Goal: Information Seeking & Learning: Learn about a topic

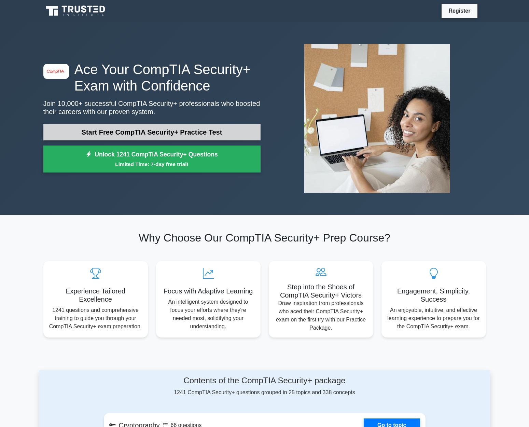
click at [197, 129] on link "Start Free CompTIA Security+ Practice Test" at bounding box center [151, 132] width 217 height 16
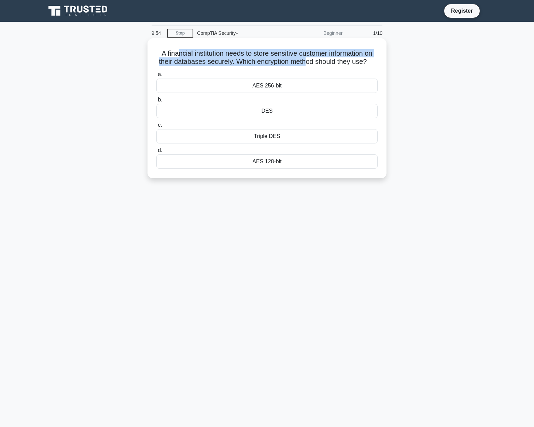
drag, startPoint x: 178, startPoint y: 53, endPoint x: 303, endPoint y: 59, distance: 125.8
click at [303, 59] on h5 "A financial institution needs to store sensitive customer information on their …" at bounding box center [267, 57] width 223 height 17
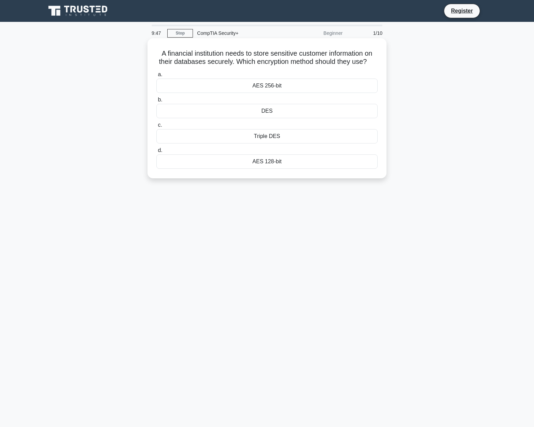
click at [174, 84] on div "AES 256-bit" at bounding box center [266, 86] width 221 height 14
click at [156, 77] on input "a. AES 256-bit" at bounding box center [156, 74] width 0 height 4
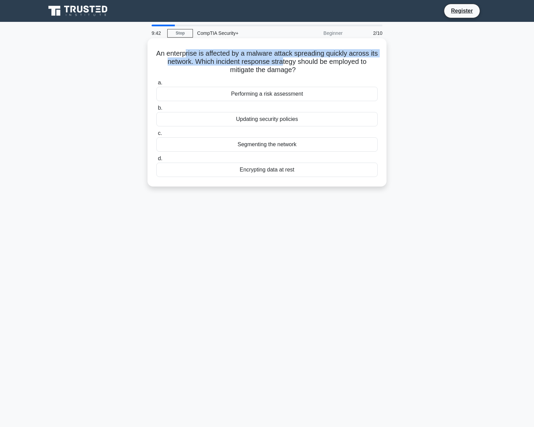
drag, startPoint x: 184, startPoint y: 54, endPoint x: 283, endPoint y: 65, distance: 99.2
click at [283, 65] on h5 "An enterprise is affected by a malware attack spreading quickly across its netw…" at bounding box center [267, 61] width 223 height 25
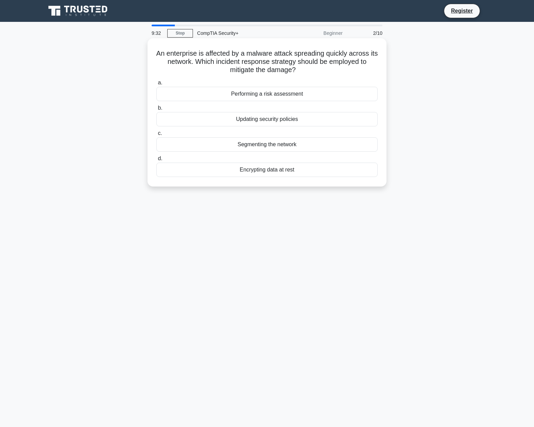
click at [312, 66] on h5 "An enterprise is affected by a malware attack spreading quickly across its netw…" at bounding box center [267, 61] width 223 height 25
click at [280, 147] on div "Segmenting the network" at bounding box center [266, 144] width 221 height 14
click at [156, 136] on input "c. Segmenting the network" at bounding box center [156, 133] width 0 height 4
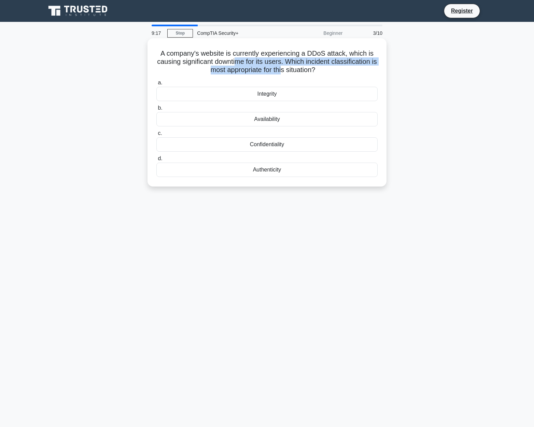
drag, startPoint x: 235, startPoint y: 60, endPoint x: 281, endPoint y: 69, distance: 46.9
click at [281, 69] on h5 "A company's website is currently experiencing a DDoS attack, which is causing s…" at bounding box center [267, 61] width 223 height 25
click at [275, 120] on div "Availability" at bounding box center [266, 119] width 221 height 14
click at [156, 110] on input "b. Availability" at bounding box center [156, 108] width 0 height 4
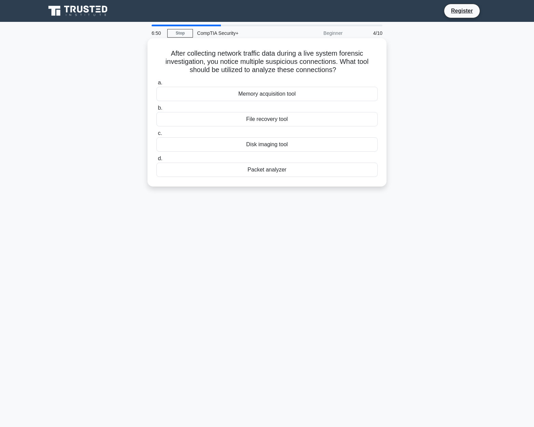
click at [306, 168] on div "Packet analyzer" at bounding box center [266, 169] width 221 height 14
click at [156, 161] on input "d. Packet analyzer" at bounding box center [156, 158] width 0 height 4
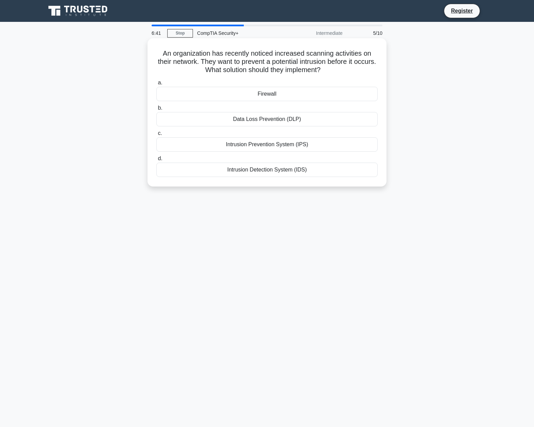
click at [215, 97] on div "Firewall" at bounding box center [266, 94] width 221 height 14
click at [156, 85] on input "a. Firewall" at bounding box center [156, 83] width 0 height 4
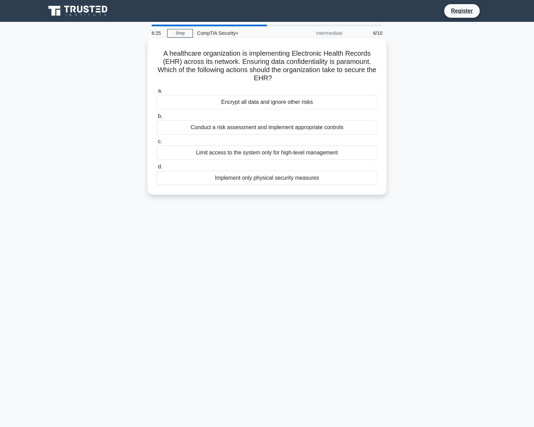
click at [202, 106] on div "Encrypt all data and ignore other risks" at bounding box center [266, 102] width 221 height 14
click at [156, 93] on input "a. Encrypt all data and ignore other risks" at bounding box center [156, 91] width 0 height 4
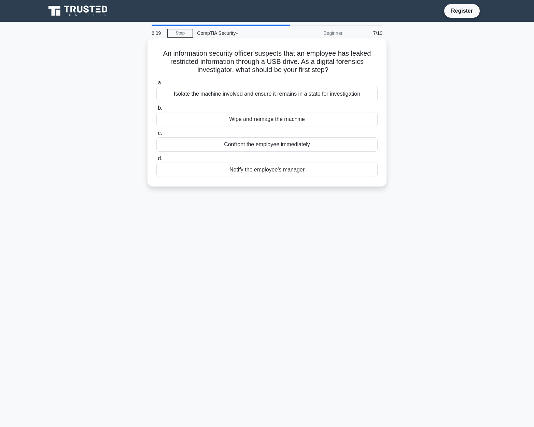
click at [214, 172] on div "Notify the employee's manager" at bounding box center [266, 169] width 221 height 14
click at [156, 161] on input "d. Notify the employee's manager" at bounding box center [156, 158] width 0 height 4
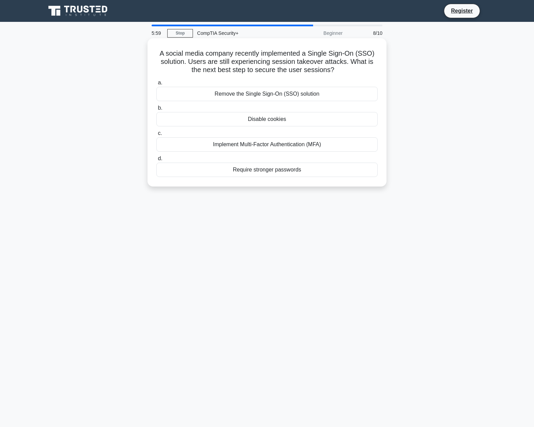
click at [273, 148] on div "Implement Multi-Factor Authentication (MFA)" at bounding box center [266, 144] width 221 height 14
click at [156, 136] on input "c. Implement Multi-Factor Authentication (MFA)" at bounding box center [156, 133] width 0 height 4
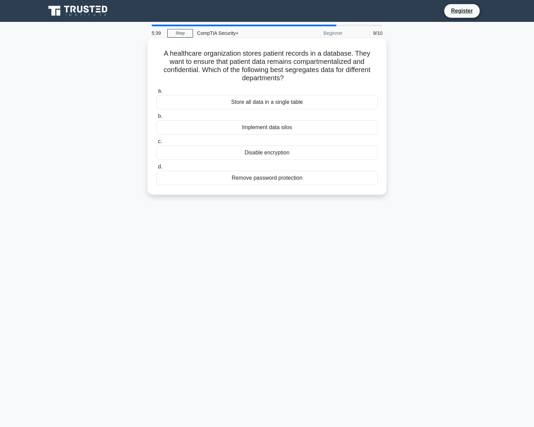
click at [224, 126] on div "Implement data silos" at bounding box center [266, 127] width 221 height 14
click at [156, 118] on input "b. Implement data silos" at bounding box center [156, 116] width 0 height 4
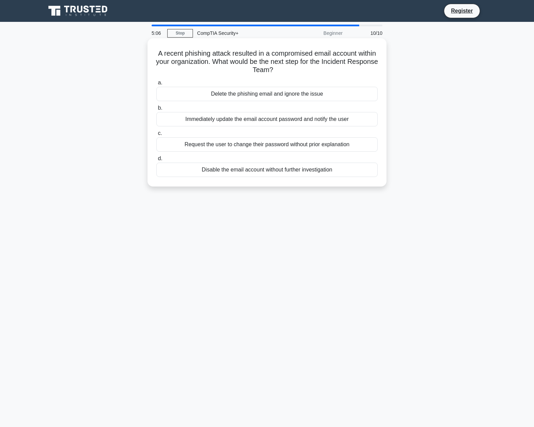
click at [237, 167] on div "Disable the email account without further investigation" at bounding box center [266, 169] width 221 height 14
click at [156, 161] on input "d. Disable the email account without further investigation" at bounding box center [156, 158] width 0 height 4
click at [237, 167] on div "Disable the email account without further investigation" at bounding box center [266, 169] width 221 height 15
click at [156, 161] on input "d. Disable the email account without further investigation" at bounding box center [156, 158] width 0 height 4
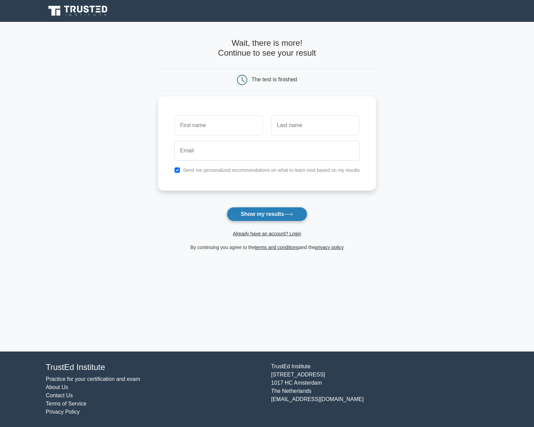
click at [282, 212] on button "Show my results" at bounding box center [267, 214] width 81 height 14
click at [202, 168] on label "Send me personalized recommendations on what to learn next based on my results" at bounding box center [271, 168] width 177 height 5
click at [189, 167] on label "Send me personalized recommendations on what to learn next based on my results" at bounding box center [271, 168] width 177 height 5
click at [179, 168] on input "checkbox" at bounding box center [176, 168] width 5 height 5
checkbox input "false"
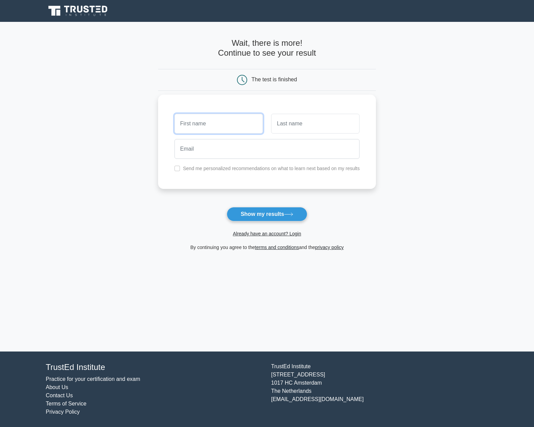
click at [207, 121] on input "text" at bounding box center [218, 124] width 88 height 20
type input "wo"
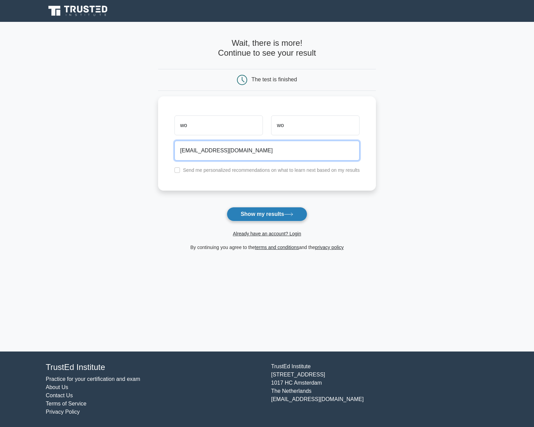
type input "what@yahoo.com"
click at [246, 213] on button "Show my results" at bounding box center [267, 214] width 81 height 14
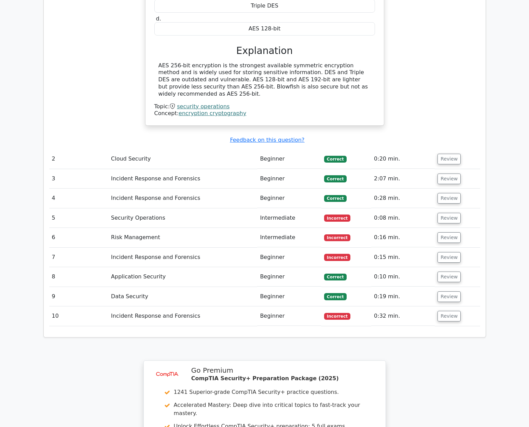
scroll to position [662, 0]
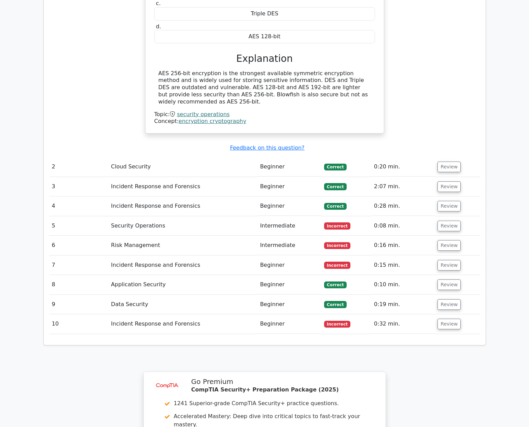
click at [329, 222] on span "Incorrect" at bounding box center [337, 225] width 26 height 7
click at [305, 216] on td "Intermediate" at bounding box center [289, 225] width 64 height 19
click at [438, 220] on button "Review" at bounding box center [448, 225] width 23 height 11
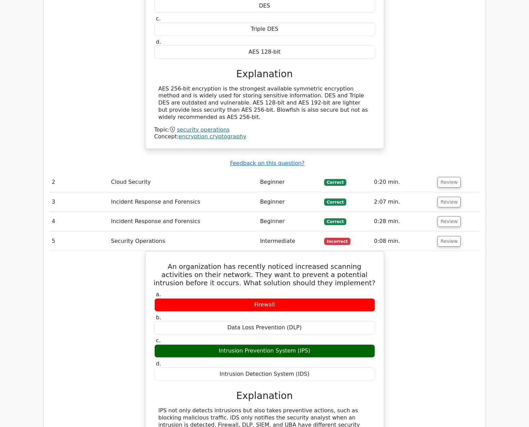
scroll to position [646, 0]
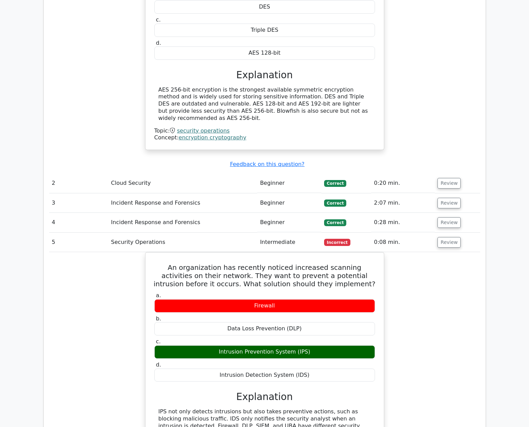
click at [409, 193] on td "2:07 min." at bounding box center [402, 202] width 63 height 19
click at [442, 198] on button "Review" at bounding box center [448, 203] width 23 height 11
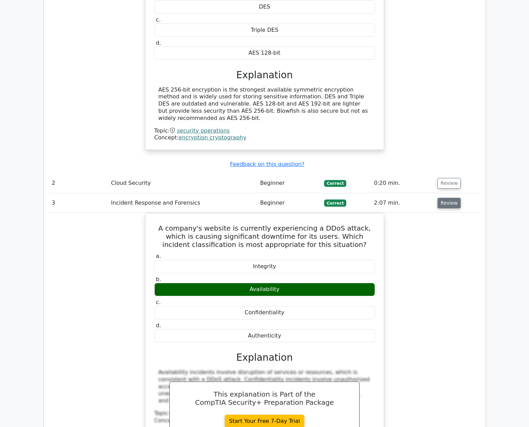
click at [440, 198] on button "Review" at bounding box center [448, 203] width 23 height 11
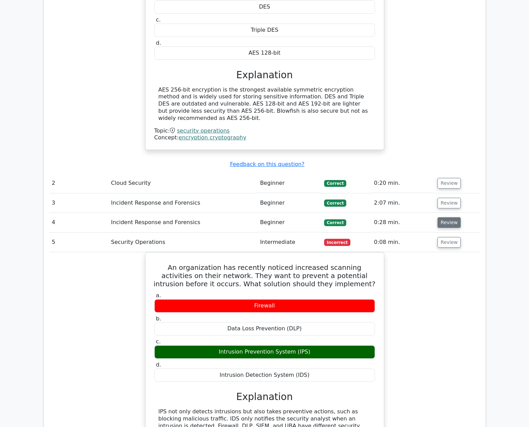
click at [443, 217] on button "Review" at bounding box center [448, 222] width 23 height 11
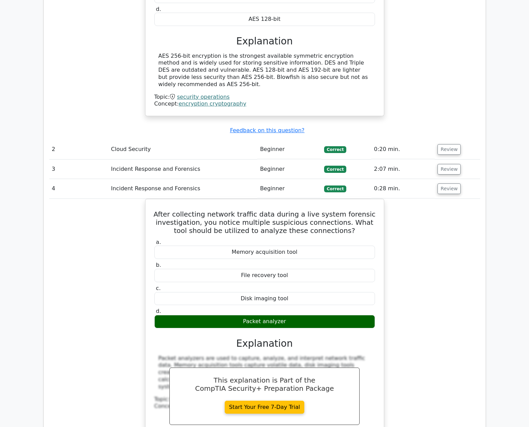
scroll to position [698, 0]
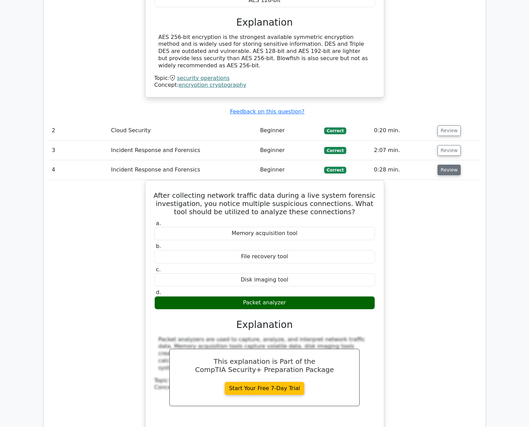
click at [440, 165] on button "Review" at bounding box center [448, 170] width 23 height 11
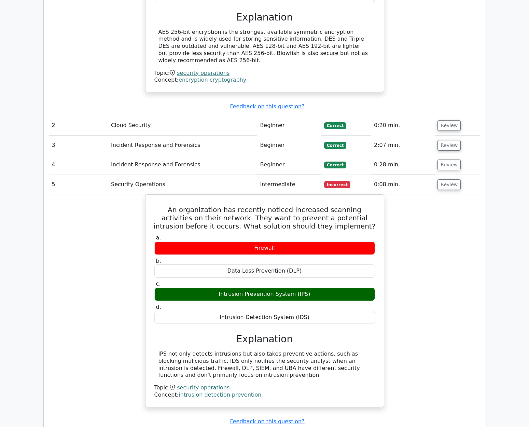
scroll to position [707, 0]
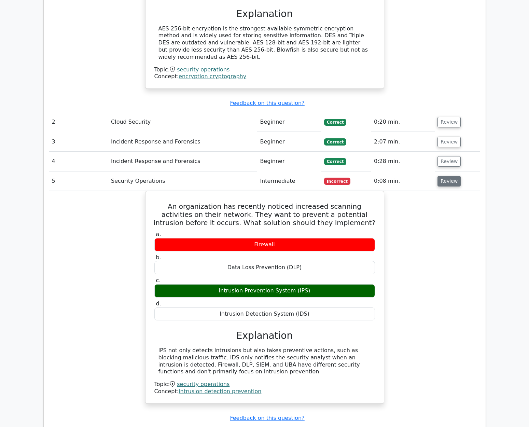
click at [441, 176] on button "Review" at bounding box center [448, 181] width 23 height 11
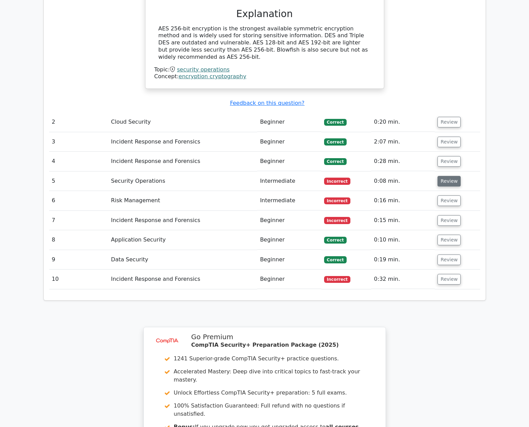
click at [441, 176] on button "Review" at bounding box center [448, 181] width 23 height 11
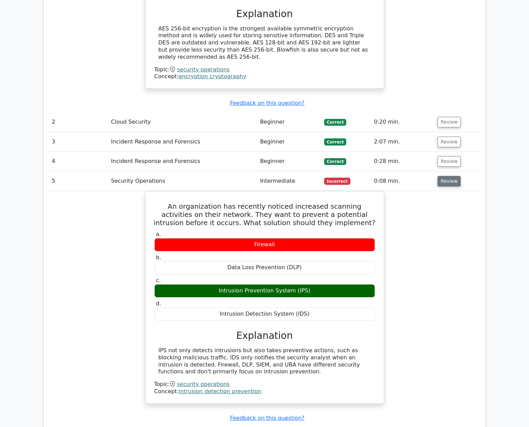
click at [441, 176] on button "Review" at bounding box center [448, 181] width 23 height 11
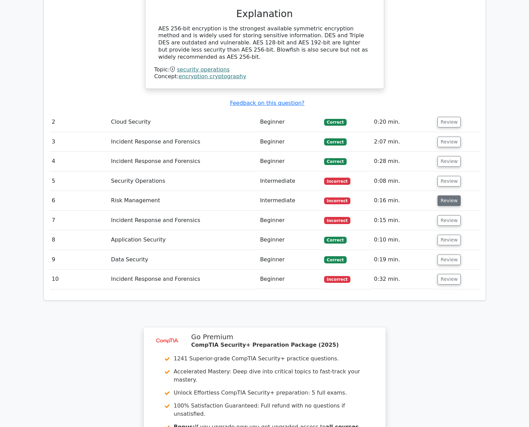
click at [445, 195] on button "Review" at bounding box center [448, 200] width 23 height 11
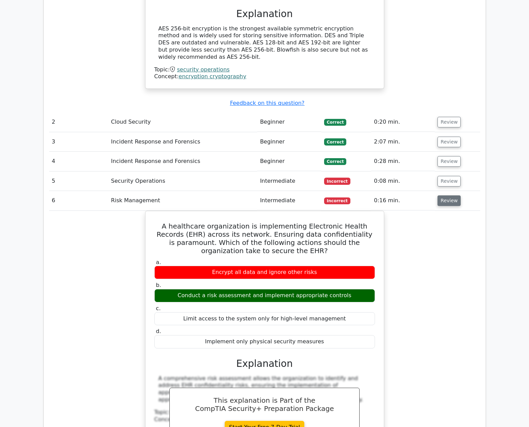
click at [445, 195] on button "Review" at bounding box center [448, 200] width 23 height 11
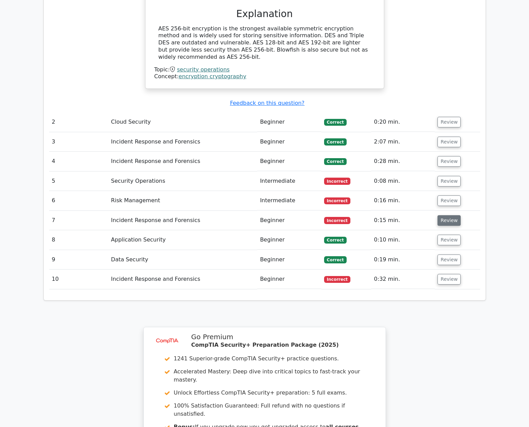
click at [445, 215] on button "Review" at bounding box center [448, 220] width 23 height 11
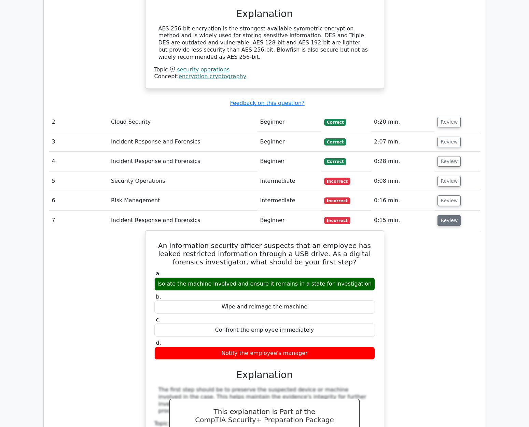
click at [445, 215] on button "Review" at bounding box center [448, 220] width 23 height 11
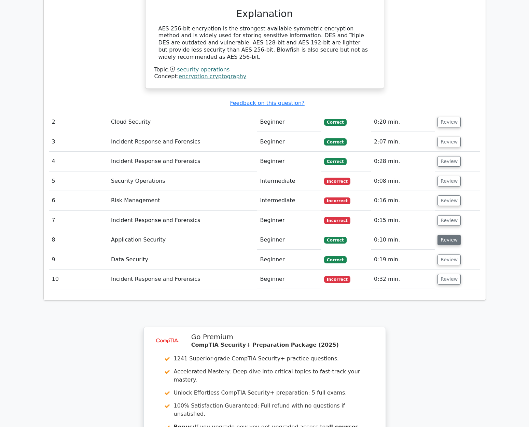
click at [443, 234] on button "Review" at bounding box center [448, 239] width 23 height 11
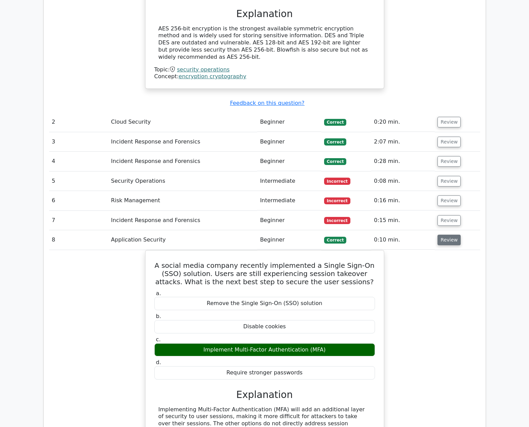
click at [443, 234] on button "Review" at bounding box center [448, 239] width 23 height 11
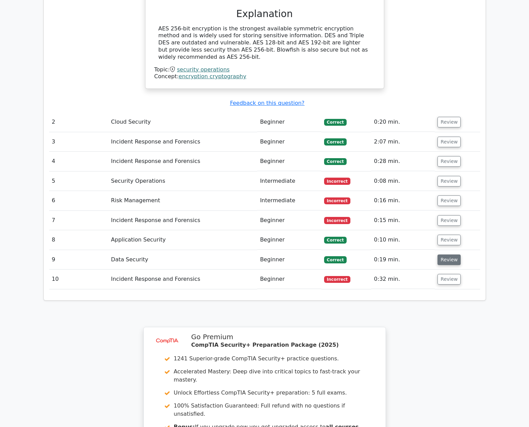
click at [444, 254] on button "Review" at bounding box center [448, 259] width 23 height 11
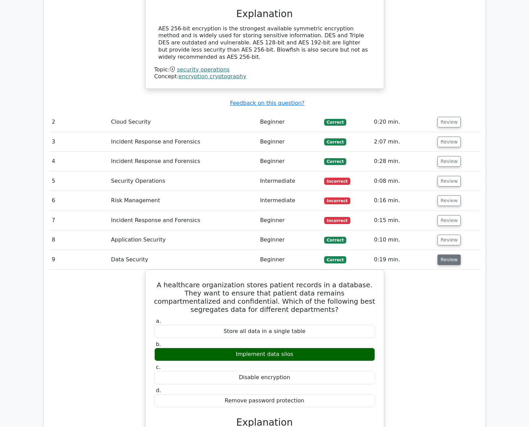
click at [444, 254] on button "Review" at bounding box center [448, 259] width 23 height 11
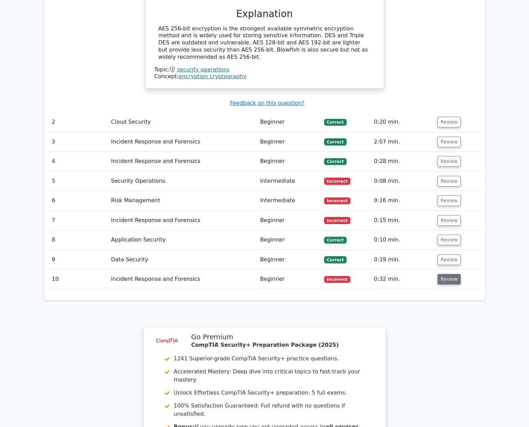
click at [442, 274] on button "Review" at bounding box center [448, 279] width 23 height 11
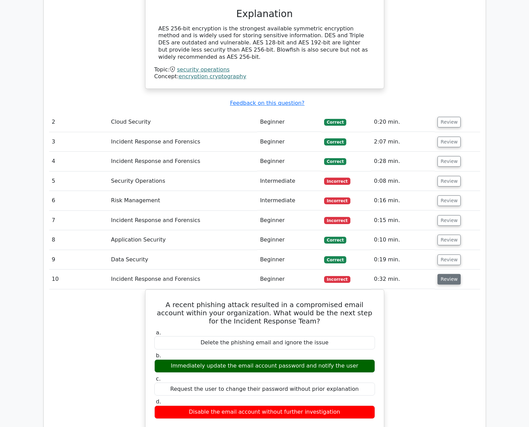
click at [442, 274] on button "Review" at bounding box center [448, 279] width 23 height 11
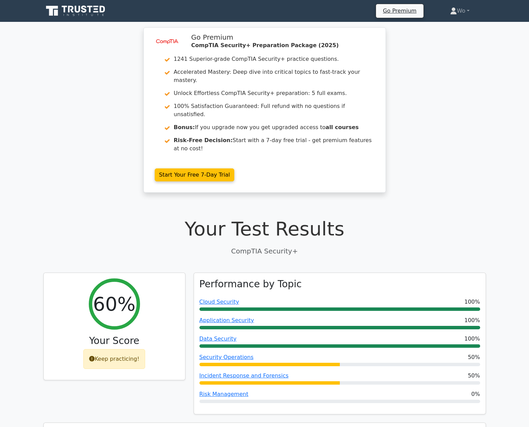
scroll to position [0, 0]
